Goal: Task Accomplishment & Management: Manage account settings

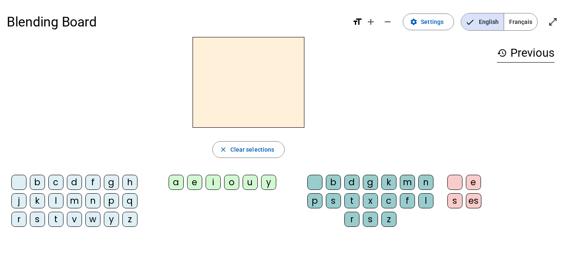
click at [38, 180] on div "b" at bounding box center [37, 182] width 15 height 15
click at [55, 182] on div "c" at bounding box center [55, 182] width 15 height 15
click at [442, 18] on span "Settings" at bounding box center [432, 22] width 23 height 10
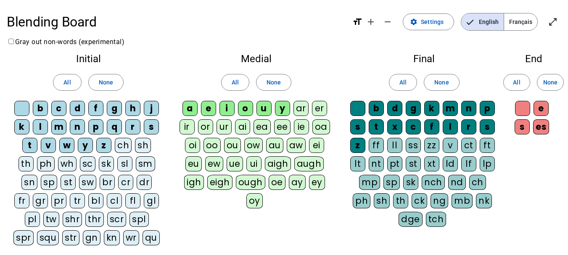
click at [42, 101] on div "b" at bounding box center [40, 108] width 15 height 15
click at [54, 107] on div "c" at bounding box center [58, 108] width 15 height 15
click at [113, 105] on div "g" at bounding box center [114, 108] width 15 height 15
click at [135, 109] on div "h" at bounding box center [132, 108] width 15 height 15
click at [100, 123] on div "p" at bounding box center [95, 126] width 15 height 15
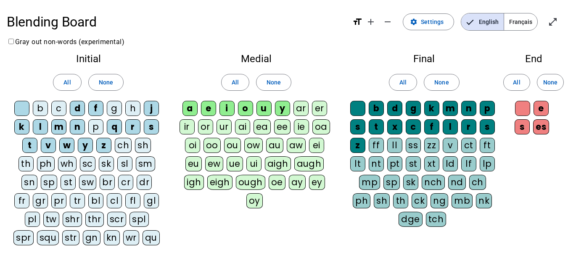
click at [134, 126] on div "r" at bounding box center [132, 126] width 15 height 15
click at [148, 126] on div "s" at bounding box center [151, 126] width 15 height 15
click at [24, 143] on div "t" at bounding box center [29, 145] width 15 height 15
click at [192, 108] on div "a" at bounding box center [189, 108] width 15 height 15
click at [224, 105] on div "i" at bounding box center [226, 108] width 15 height 15
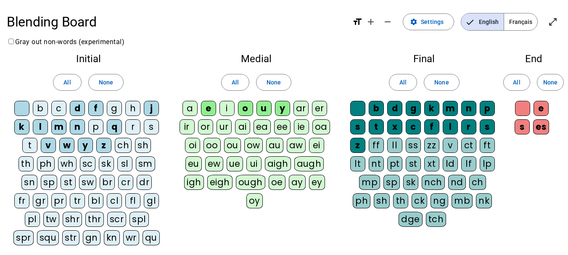
click at [246, 110] on div "o" at bounding box center [245, 108] width 15 height 15
click at [265, 108] on div "u" at bounding box center [263, 108] width 15 height 15
click at [466, 110] on div "n" at bounding box center [468, 108] width 15 height 15
click at [487, 111] on div "p" at bounding box center [486, 108] width 15 height 15
click at [482, 129] on div "s" at bounding box center [486, 126] width 15 height 15
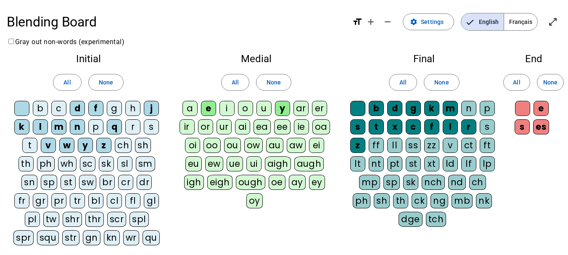
click at [377, 122] on div "t" at bounding box center [375, 126] width 15 height 15
click at [526, 124] on div "s" at bounding box center [521, 126] width 15 height 15
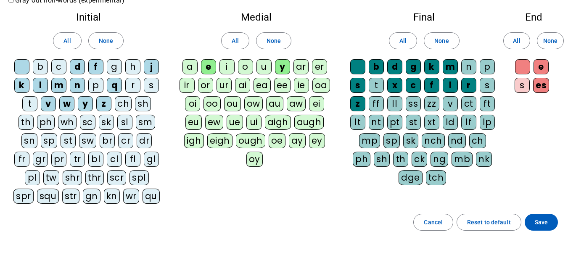
scroll to position [84, 0]
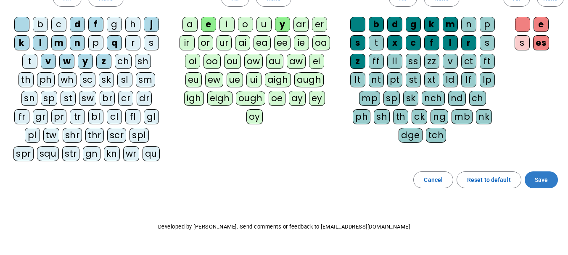
click at [540, 176] on span "Save" at bounding box center [540, 180] width 13 height 10
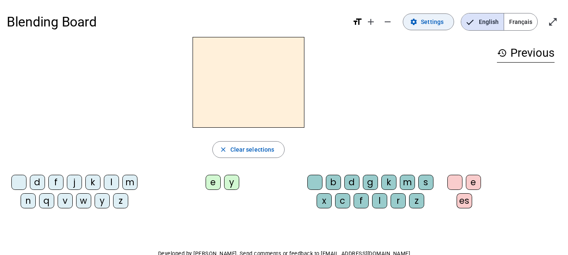
click at [437, 26] on span "Settings" at bounding box center [432, 22] width 23 height 10
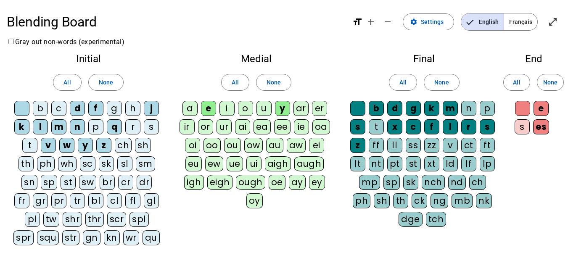
click at [150, 125] on div "s" at bounding box center [151, 126] width 15 height 15
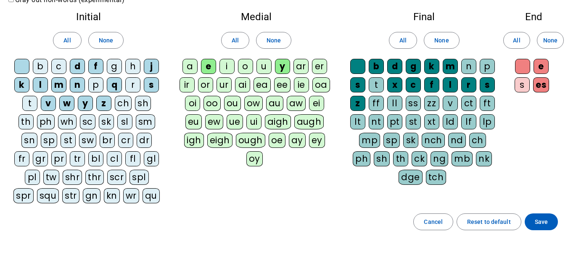
click at [151, 84] on div "s" at bounding box center [151, 84] width 15 height 15
click at [537, 217] on span "Save" at bounding box center [540, 222] width 13 height 10
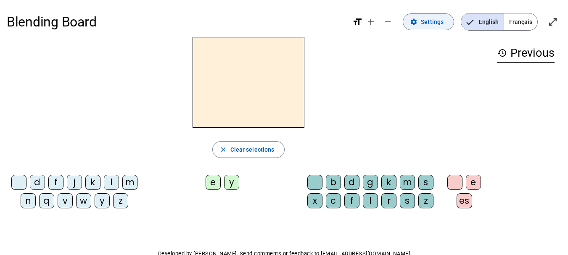
click at [436, 28] on span at bounding box center [428, 22] width 50 height 20
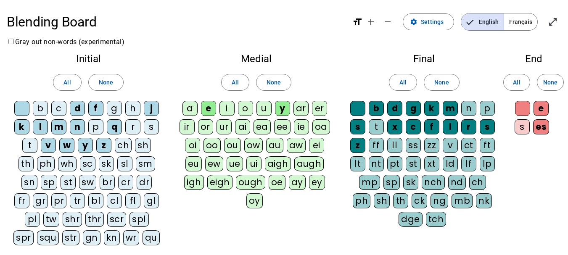
click at [42, 106] on div "b" at bounding box center [40, 108] width 15 height 15
drag, startPoint x: 61, startPoint y: 108, endPoint x: 90, endPoint y: 107, distance: 29.0
click at [71, 107] on div "b c d f g h j k l m n p q r s t v w y z ch sh th ph wh sc sk sl sm sn sp st sw …" at bounding box center [88, 175] width 150 height 148
click at [64, 104] on div "c" at bounding box center [58, 108] width 15 height 15
click at [72, 104] on div "d" at bounding box center [77, 108] width 15 height 15
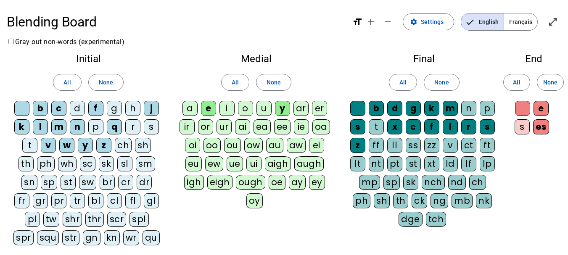
click at [89, 108] on div "b c d f g h j k l m n p q r s t v w y z ch sh th ph wh sc sk sl sm sn sp st sw …" at bounding box center [88, 175] width 150 height 148
click at [95, 107] on div "f" at bounding box center [95, 108] width 15 height 15
click at [117, 107] on div "g" at bounding box center [114, 108] width 15 height 15
click at [142, 105] on letter-bubble "h" at bounding box center [134, 110] width 18 height 18
click at [150, 111] on div "j" at bounding box center [151, 108] width 15 height 15
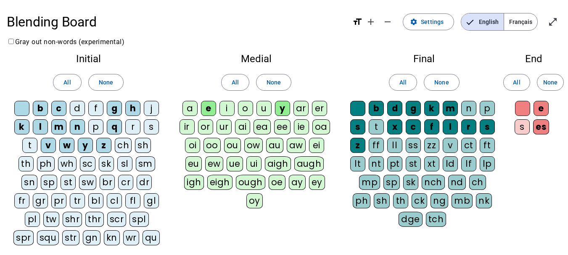
click at [29, 124] on div "k" at bounding box center [21, 126] width 15 height 15
click at [37, 123] on div "l" at bounding box center [40, 126] width 15 height 15
click at [58, 128] on div "m" at bounding box center [58, 126] width 15 height 15
click at [81, 126] on div "n" at bounding box center [77, 126] width 15 height 15
click at [95, 126] on div "p" at bounding box center [95, 126] width 15 height 15
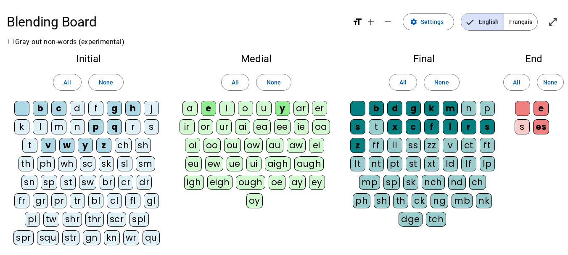
click at [113, 126] on div "q" at bounding box center [114, 126] width 15 height 15
drag, startPoint x: 136, startPoint y: 126, endPoint x: 143, endPoint y: 125, distance: 7.3
click at [138, 126] on div "r" at bounding box center [132, 126] width 15 height 15
click at [151, 124] on div "s" at bounding box center [151, 126] width 15 height 15
click at [22, 142] on div "t" at bounding box center [29, 145] width 15 height 15
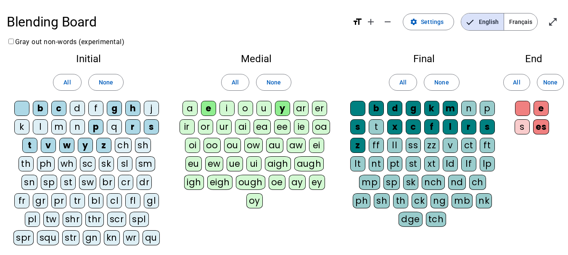
drag, startPoint x: 37, startPoint y: 142, endPoint x: 60, endPoint y: 143, distance: 23.1
click at [41, 142] on div "v" at bounding box center [48, 145] width 15 height 15
click at [63, 144] on div "w" at bounding box center [66, 145] width 15 height 15
click at [78, 143] on div "y" at bounding box center [85, 145] width 15 height 15
click at [96, 144] on div "z" at bounding box center [103, 145] width 15 height 15
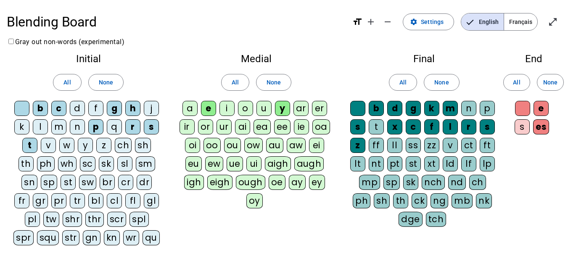
click at [208, 108] on div "e" at bounding box center [208, 108] width 15 height 15
click at [282, 107] on div "y" at bounding box center [282, 108] width 15 height 15
click at [190, 108] on div "a" at bounding box center [189, 108] width 15 height 15
click at [229, 108] on div "i" at bounding box center [226, 108] width 15 height 15
click at [238, 106] on div "o" at bounding box center [245, 108] width 15 height 15
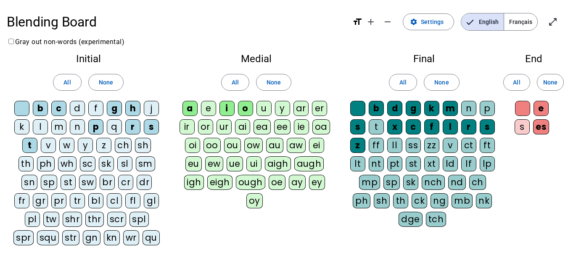
click at [262, 111] on div "u" at bounding box center [263, 108] width 15 height 15
click at [376, 109] on div "b" at bounding box center [375, 108] width 15 height 15
click at [397, 109] on div "d" at bounding box center [394, 108] width 15 height 15
click at [411, 111] on div "g" at bounding box center [412, 108] width 15 height 15
click at [430, 108] on div "k" at bounding box center [431, 108] width 15 height 15
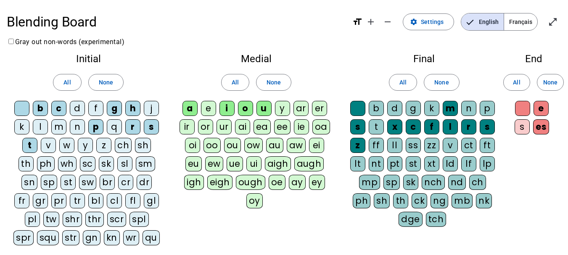
click at [448, 107] on div "m" at bounding box center [449, 108] width 15 height 15
click at [393, 126] on div "x" at bounding box center [394, 126] width 15 height 15
click at [355, 128] on div "s" at bounding box center [357, 126] width 15 height 15
click at [360, 142] on div "z" at bounding box center [357, 145] width 15 height 15
click at [411, 125] on div "c" at bounding box center [412, 126] width 15 height 15
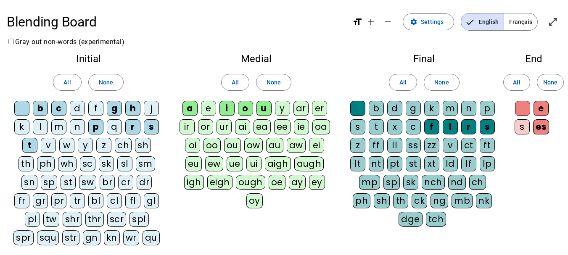
click at [430, 123] on div "f" at bounding box center [431, 126] width 15 height 15
drag, startPoint x: 447, startPoint y: 124, endPoint x: 461, endPoint y: 129, distance: 14.9
click at [448, 126] on div "l" at bounding box center [449, 126] width 15 height 15
click at [470, 129] on div "r" at bounding box center [468, 126] width 15 height 15
click at [485, 127] on div "s" at bounding box center [486, 126] width 15 height 15
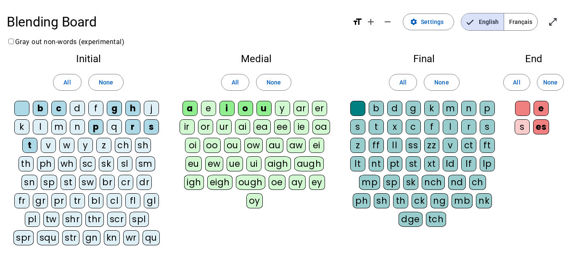
click at [471, 110] on div "n" at bounding box center [468, 108] width 15 height 15
click at [483, 107] on div "p" at bounding box center [486, 108] width 15 height 15
click at [482, 123] on div "s" at bounding box center [486, 126] width 15 height 15
drag, startPoint x: 376, startPoint y: 128, endPoint x: 397, endPoint y: 128, distance: 21.4
click at [376, 128] on div "t" at bounding box center [375, 126] width 15 height 15
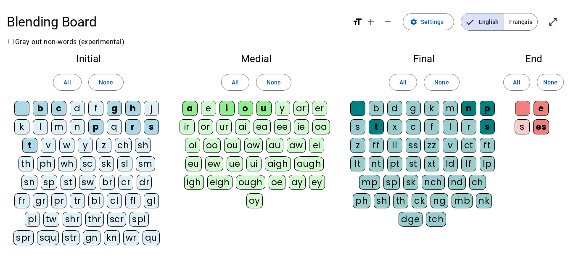
click at [521, 125] on div "s" at bounding box center [521, 126] width 15 height 15
click at [536, 125] on div "es" at bounding box center [541, 126] width 16 height 15
click at [538, 114] on div "e" at bounding box center [540, 108] width 15 height 15
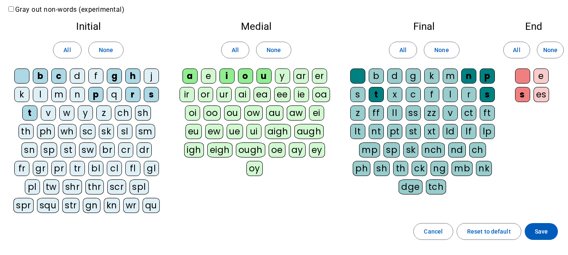
scroll to position [105, 0]
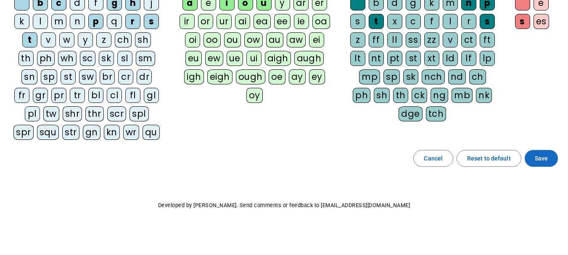
click at [541, 162] on span "Save" at bounding box center [540, 158] width 13 height 10
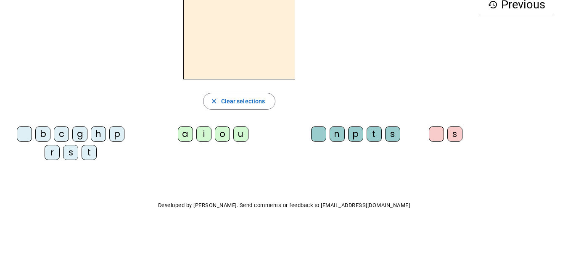
scroll to position [48, 0]
click at [69, 150] on div "s" at bounding box center [70, 152] width 15 height 15
drag, startPoint x: 241, startPoint y: 135, endPoint x: 358, endPoint y: 144, distance: 117.6
click at [242, 135] on div "u" at bounding box center [240, 133] width 15 height 15
click at [341, 133] on div "n" at bounding box center [336, 133] width 15 height 15
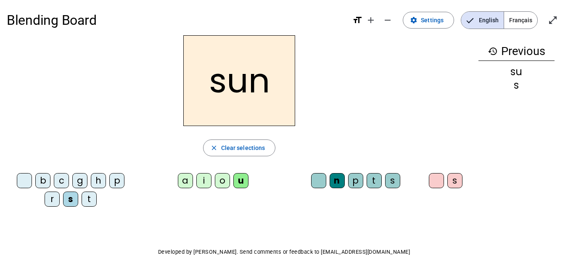
scroll to position [0, 0]
